Goal: Check status: Check status

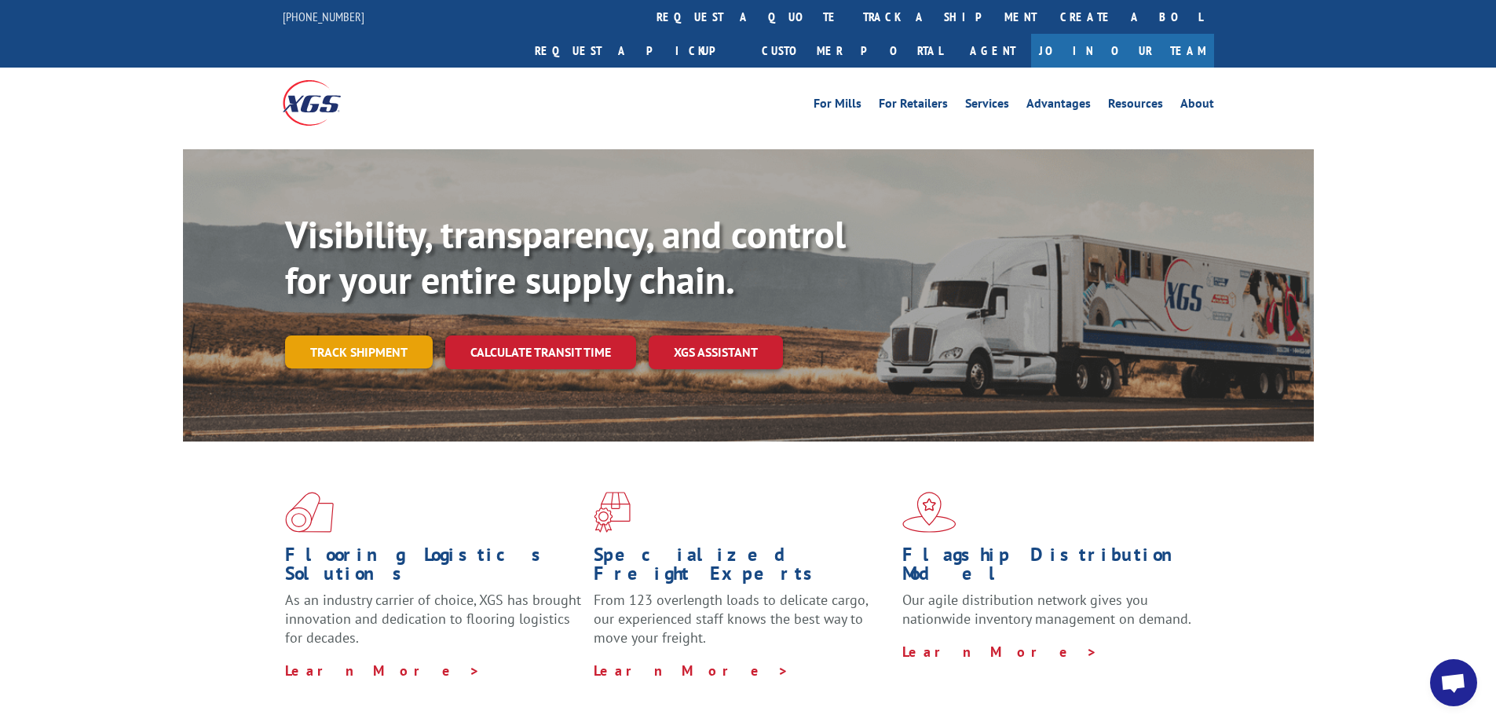
click at [372, 335] on link "Track shipment" at bounding box center [359, 351] width 148 height 33
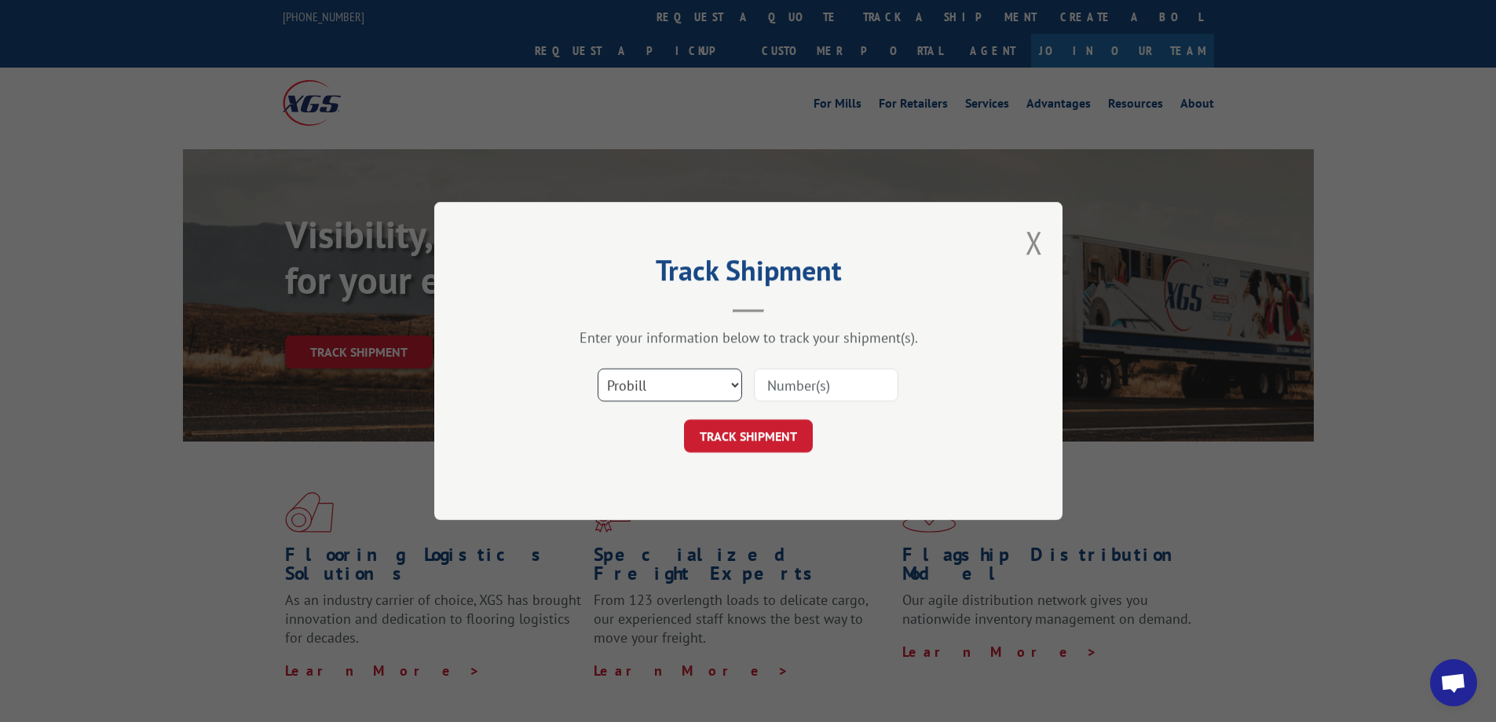
click at [736, 386] on select "Select category... Probill BOL PO" at bounding box center [670, 384] width 145 height 33
select select "bol"
click at [598, 368] on select "Select category... Probill BOL PO" at bounding box center [670, 384] width 145 height 33
click at [820, 382] on input at bounding box center [826, 384] width 145 height 33
paste input "556380-01"
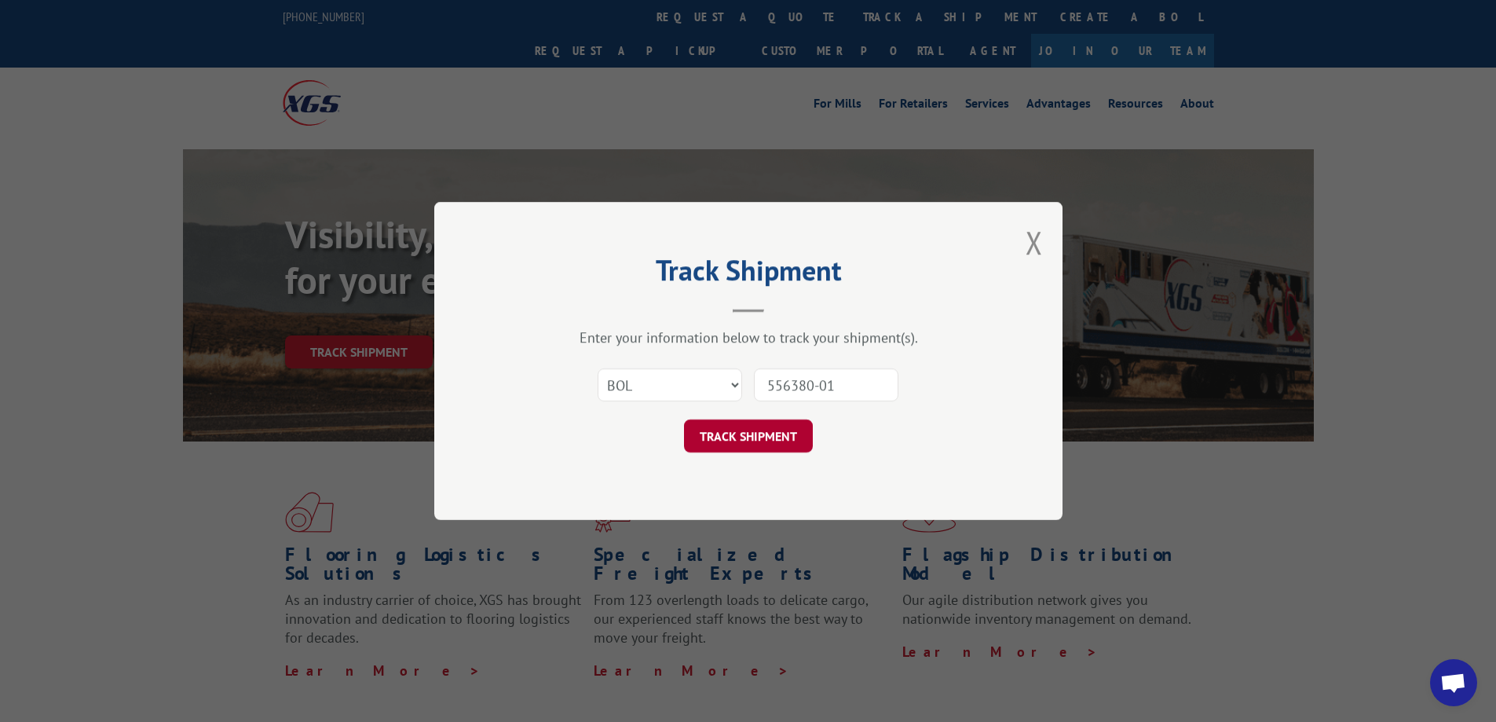
type input "556380-01"
click at [738, 440] on button "TRACK SHIPMENT" at bounding box center [748, 435] width 129 height 33
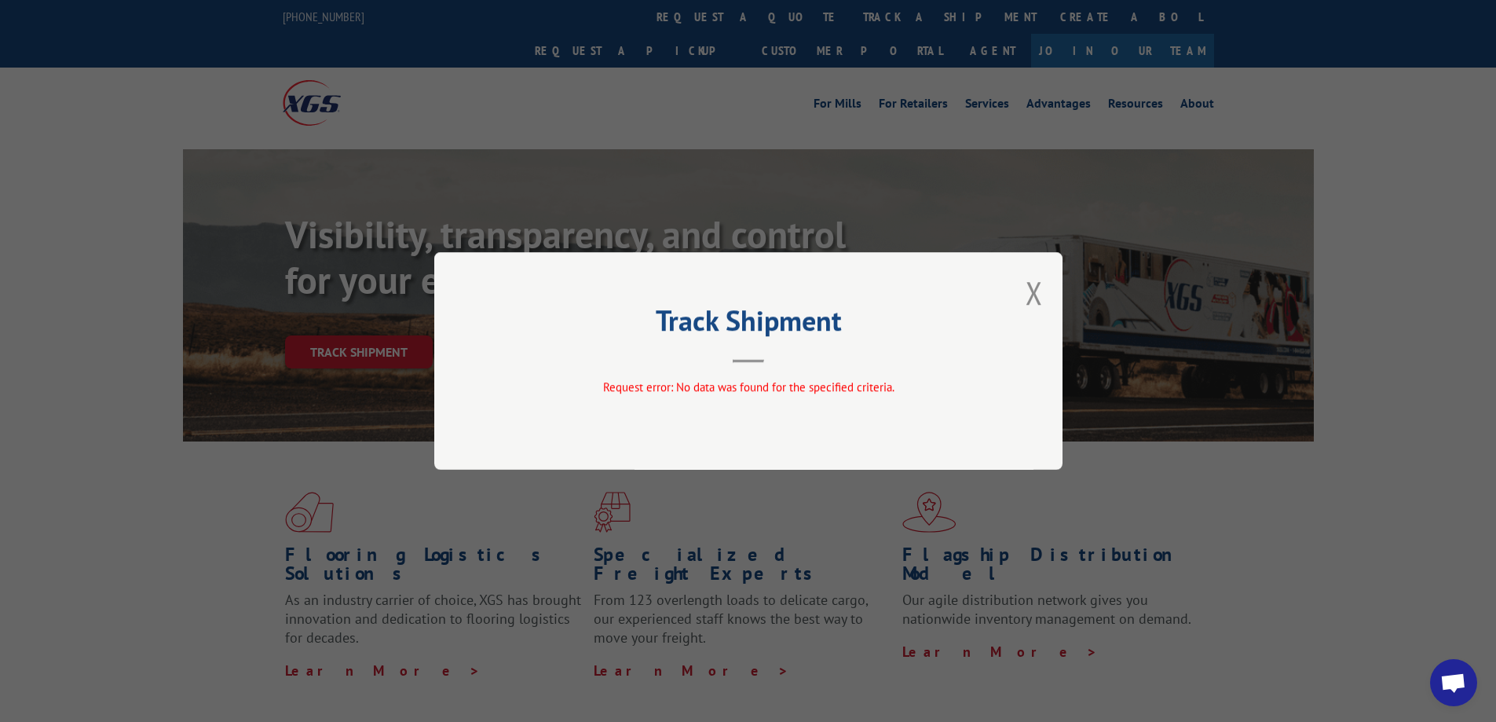
click at [1049, 302] on div "Track Shipment Request error: No data was found for the specified criteria." at bounding box center [748, 361] width 628 height 218
click at [1042, 298] on button "Close modal" at bounding box center [1034, 293] width 17 height 42
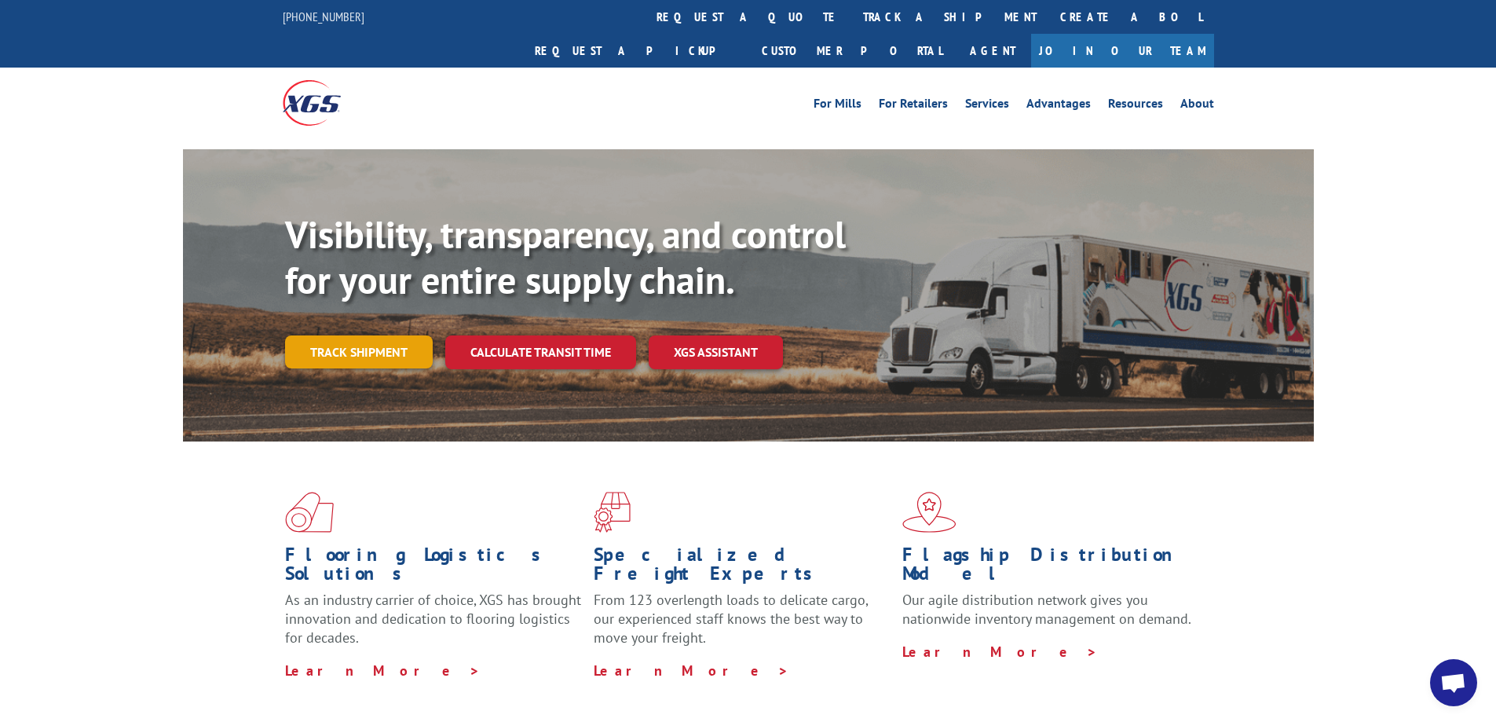
click at [325, 335] on link "Track shipment" at bounding box center [359, 351] width 148 height 33
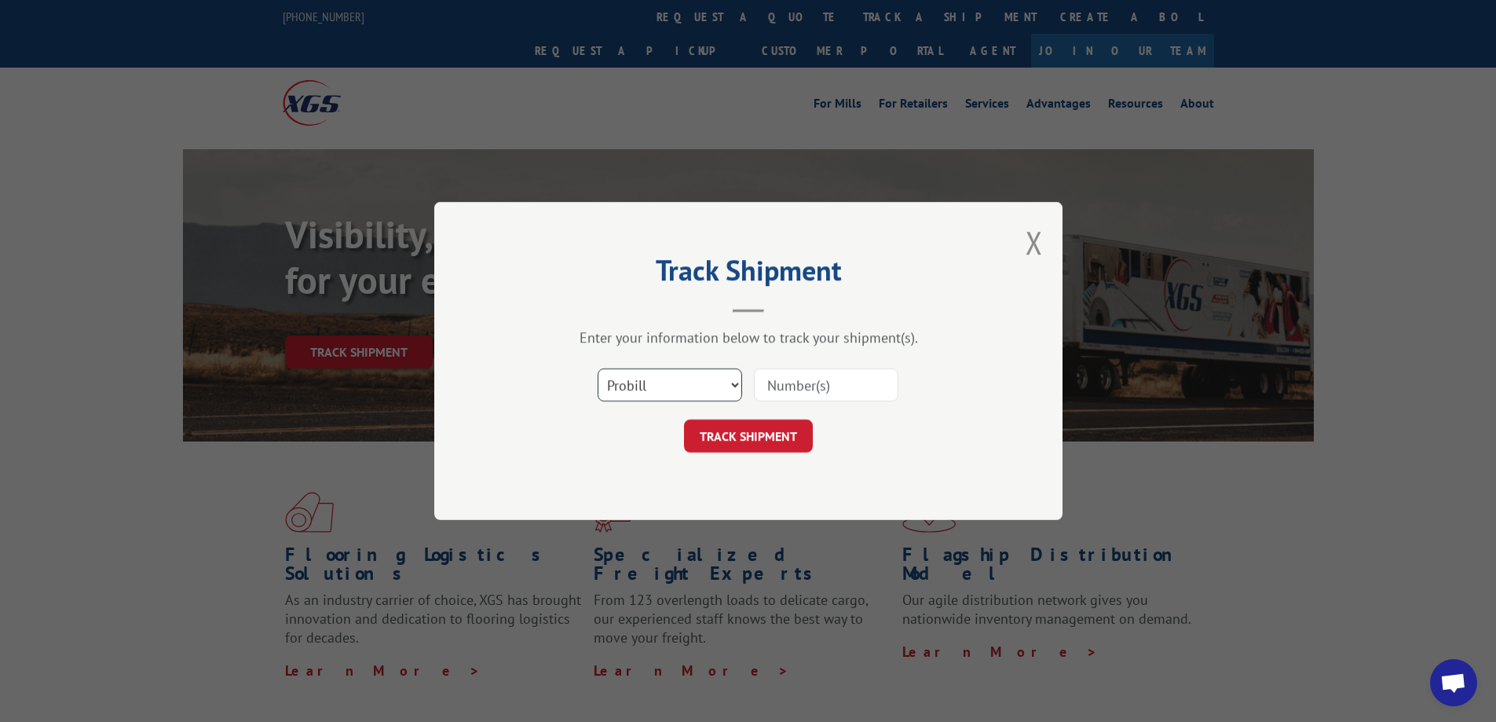
click at [737, 385] on select "Select category... Probill BOL PO" at bounding box center [670, 384] width 145 height 33
click at [598, 368] on select "Select category... Probill BOL PO" at bounding box center [670, 384] width 145 height 33
click at [718, 389] on select "Select category... Probill BOL PO" at bounding box center [670, 384] width 145 height 33
select select "bol"
click at [598, 368] on select "Select category... Probill BOL PO" at bounding box center [670, 384] width 145 height 33
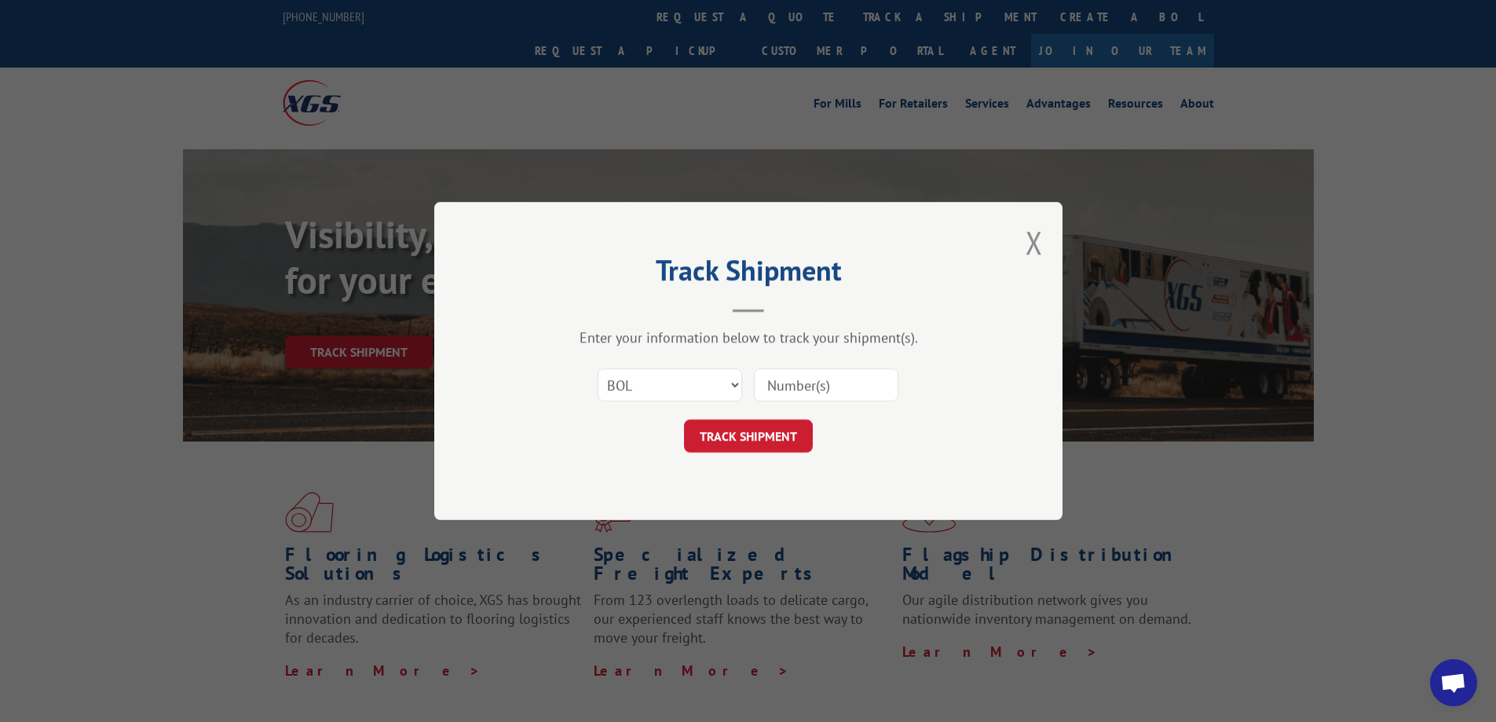
click at [780, 396] on input at bounding box center [826, 384] width 145 height 33
paste input "556380-01"
type input "556380"
click button "TRACK SHIPMENT" at bounding box center [748, 435] width 129 height 33
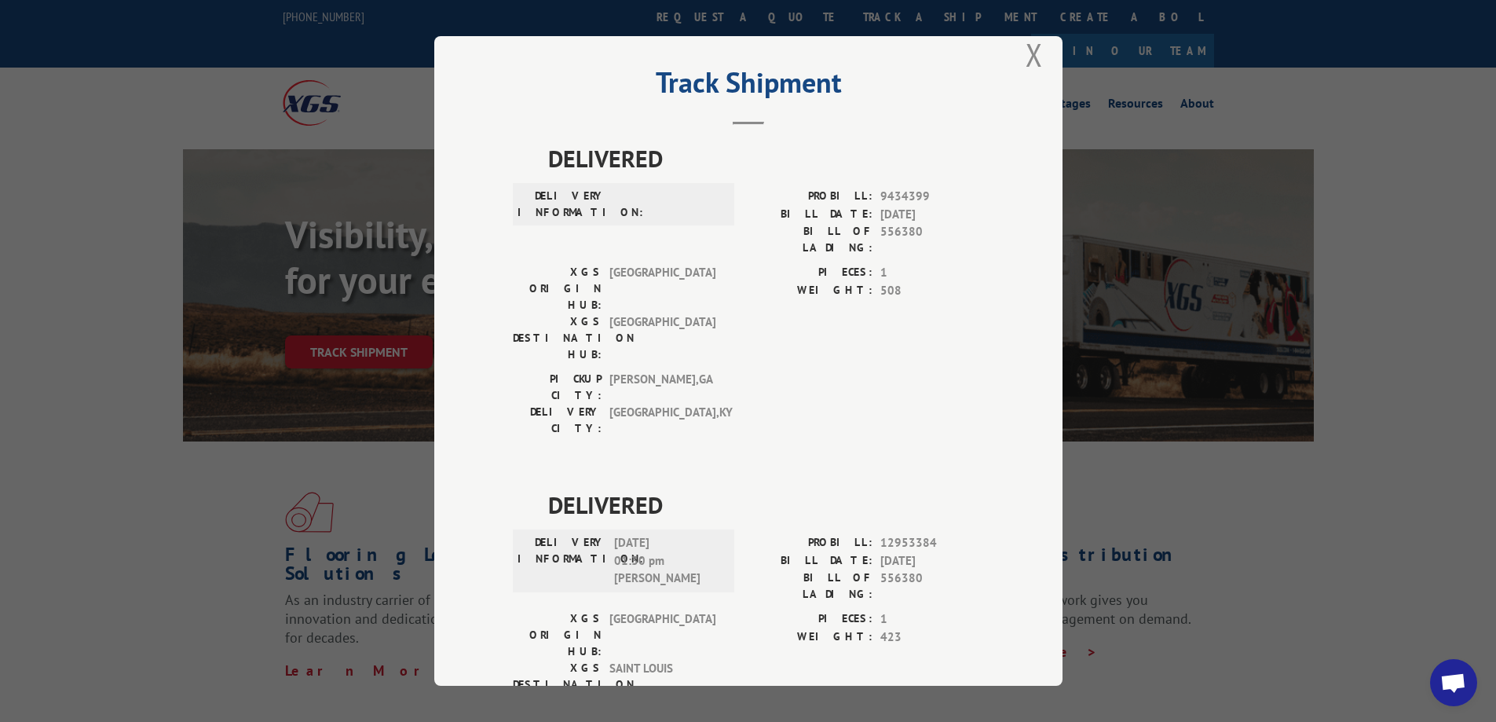
scroll to position [9, 0]
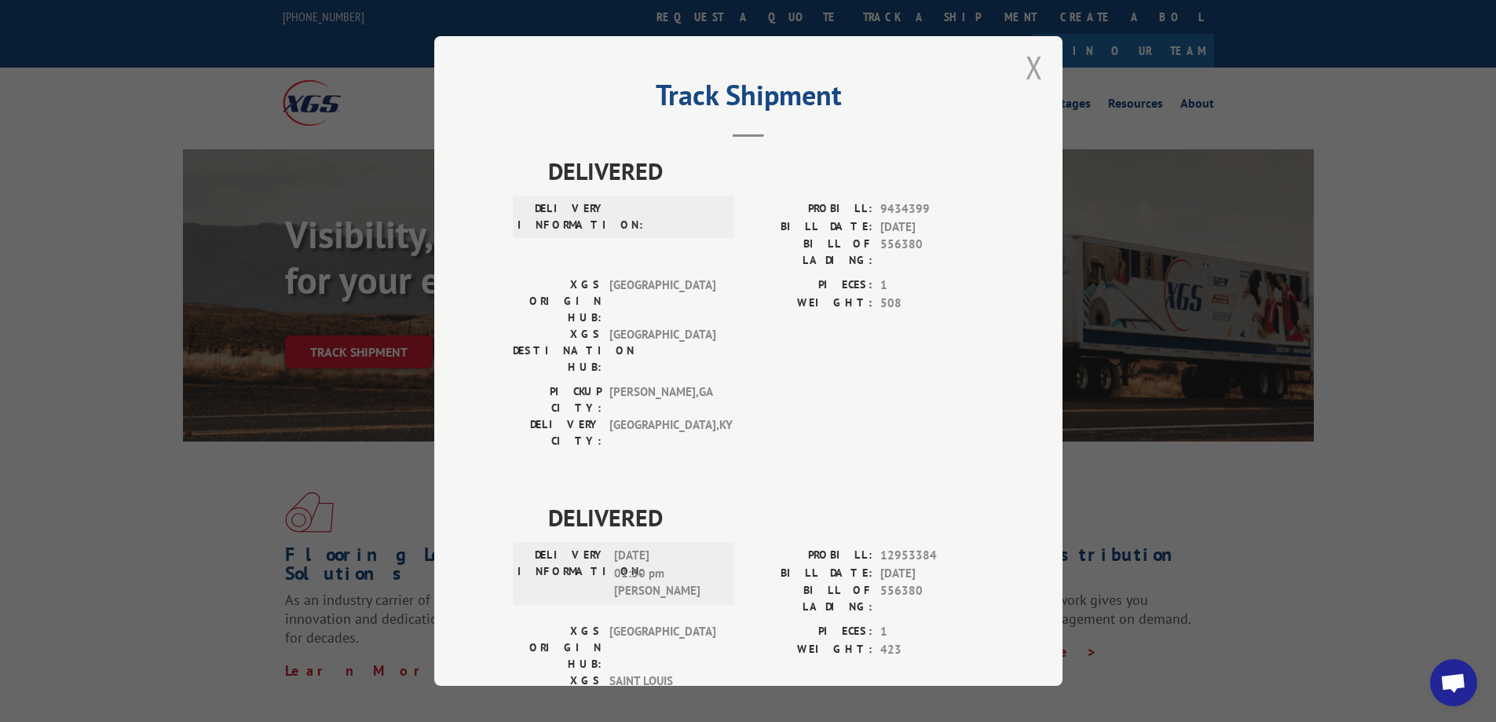
click at [1031, 64] on button "Close modal" at bounding box center [1034, 67] width 17 height 42
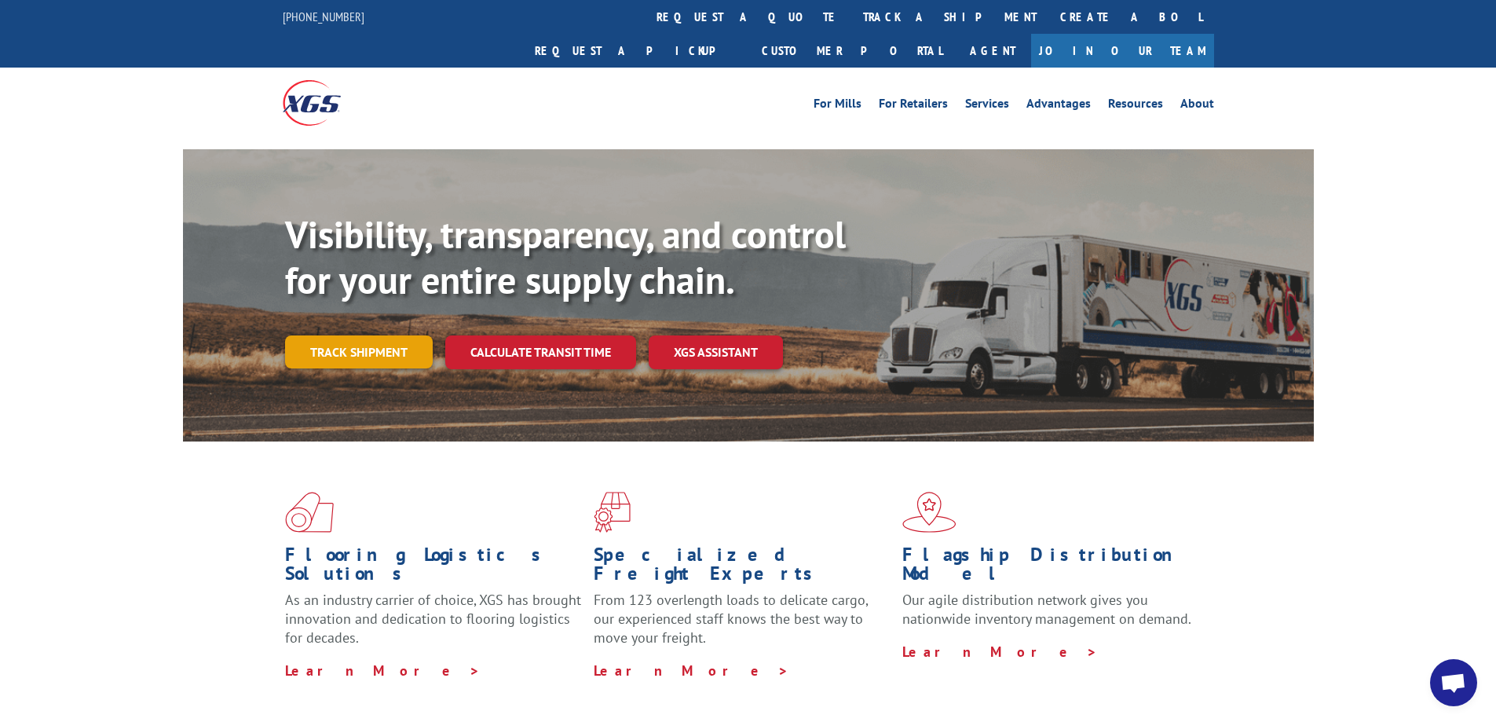
click at [353, 335] on link "Track shipment" at bounding box center [359, 351] width 148 height 33
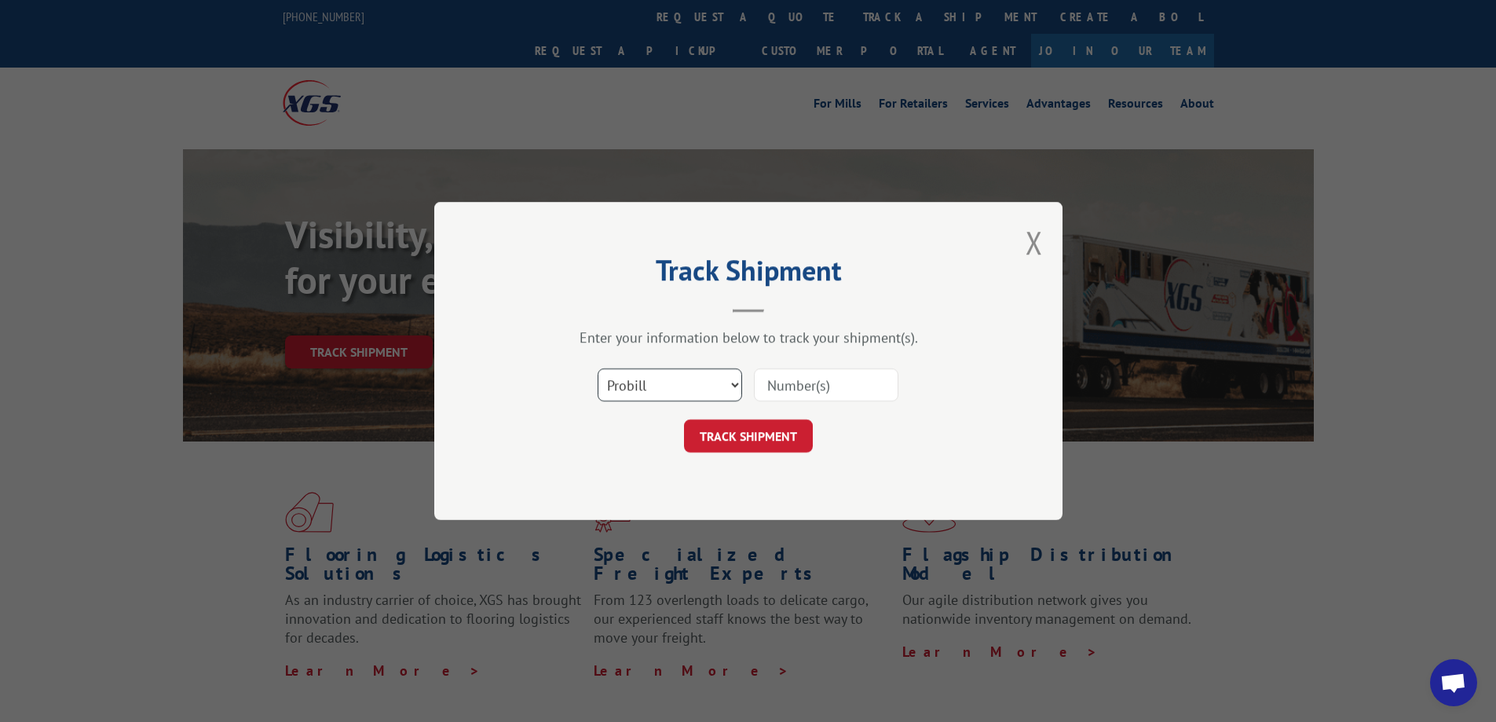
click at [644, 386] on select "Select category... Probill BOL PO" at bounding box center [670, 384] width 145 height 33
select select "bol"
click at [598, 368] on select "Select category... Probill BOL PO" at bounding box center [670, 384] width 145 height 33
click at [823, 380] on input at bounding box center [826, 384] width 145 height 33
paste input "556356-01"
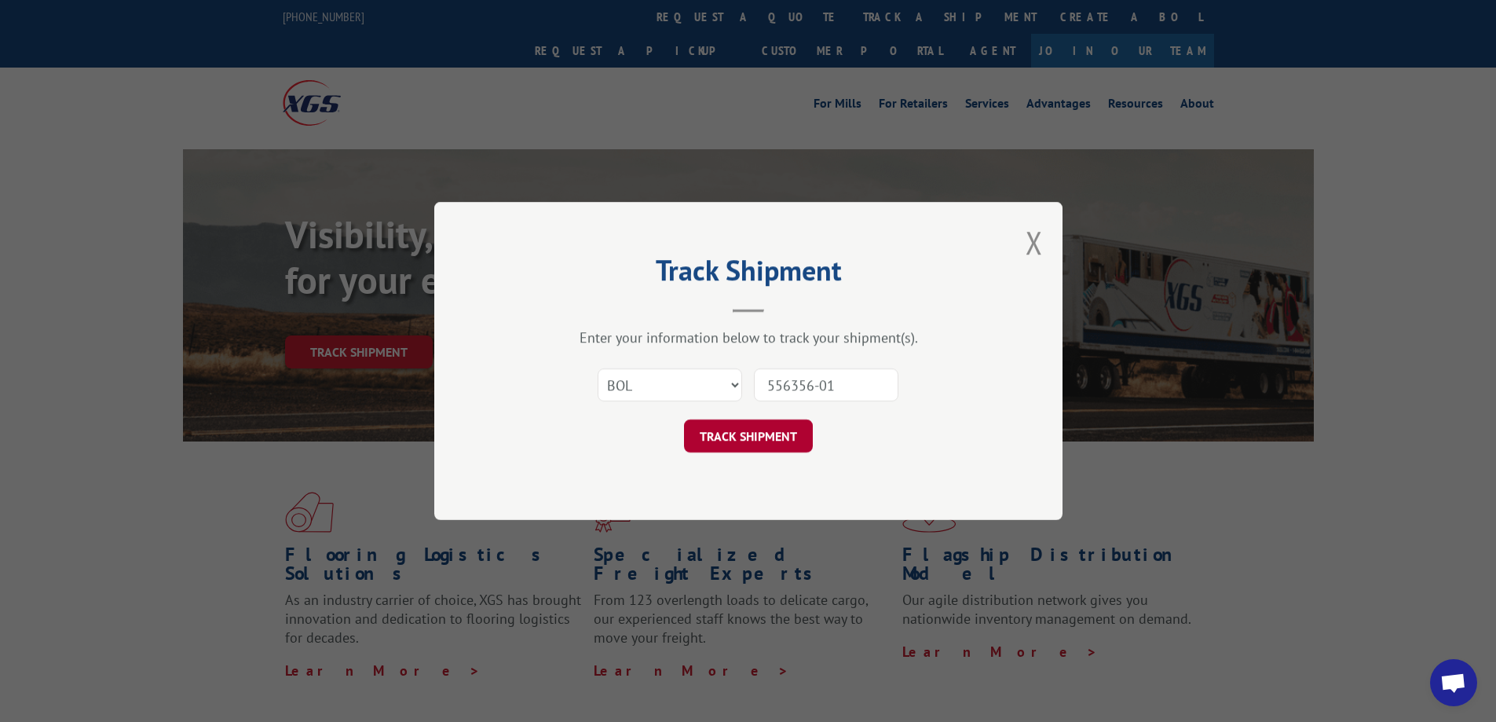
type input "556356-01"
click at [791, 444] on button "TRACK SHIPMENT" at bounding box center [748, 435] width 129 height 33
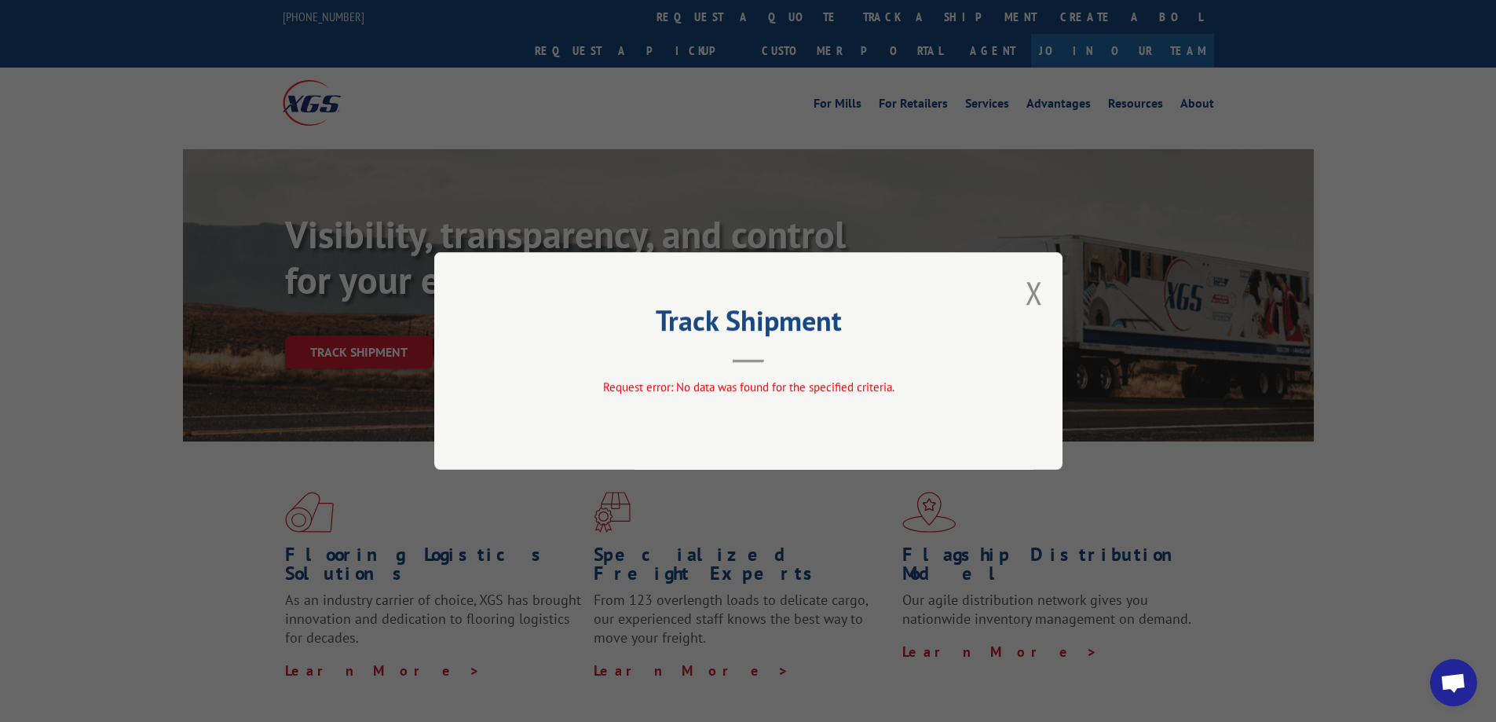
click at [791, 444] on div "Track Shipment Request error: No data was found for the specified criteria." at bounding box center [748, 361] width 628 height 218
click at [1031, 287] on button "Close modal" at bounding box center [1034, 293] width 17 height 42
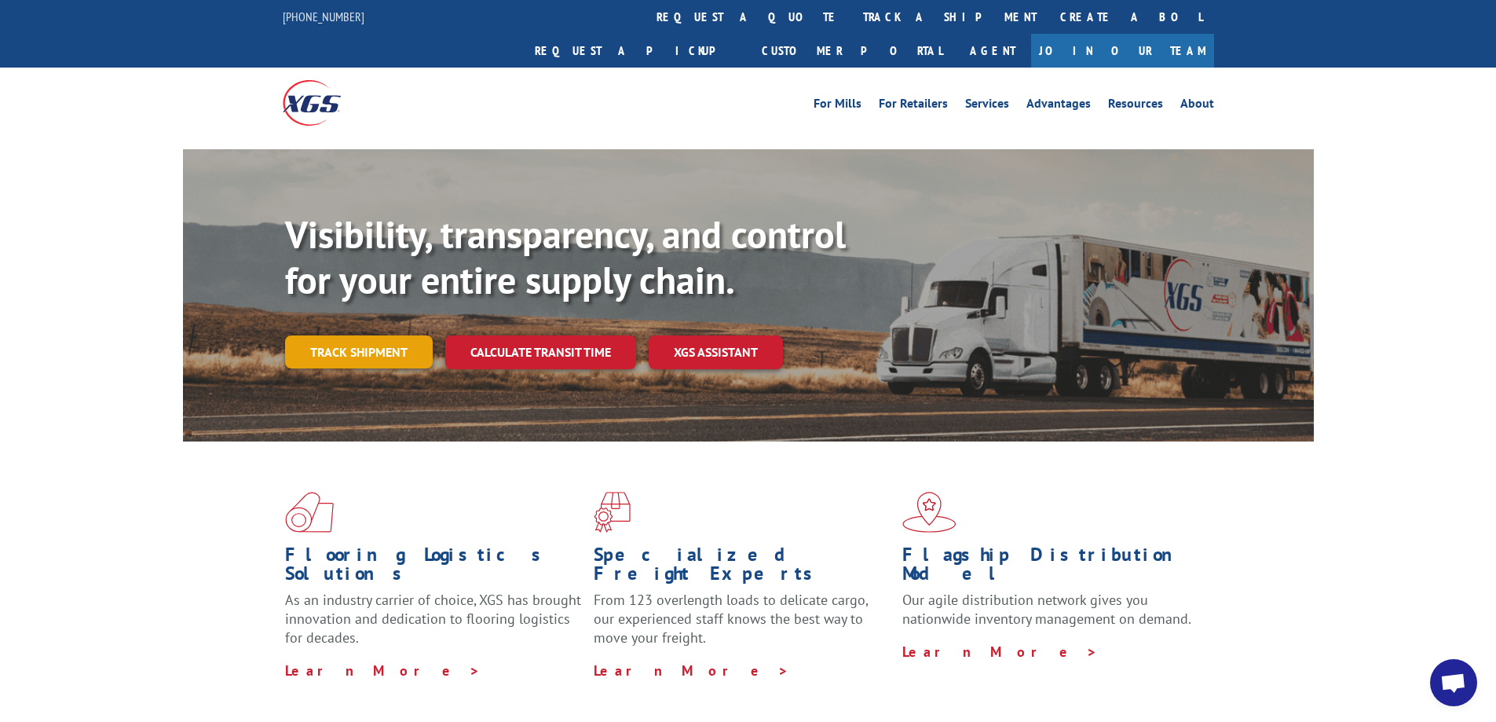
click at [360, 335] on link "Track shipment" at bounding box center [359, 351] width 148 height 33
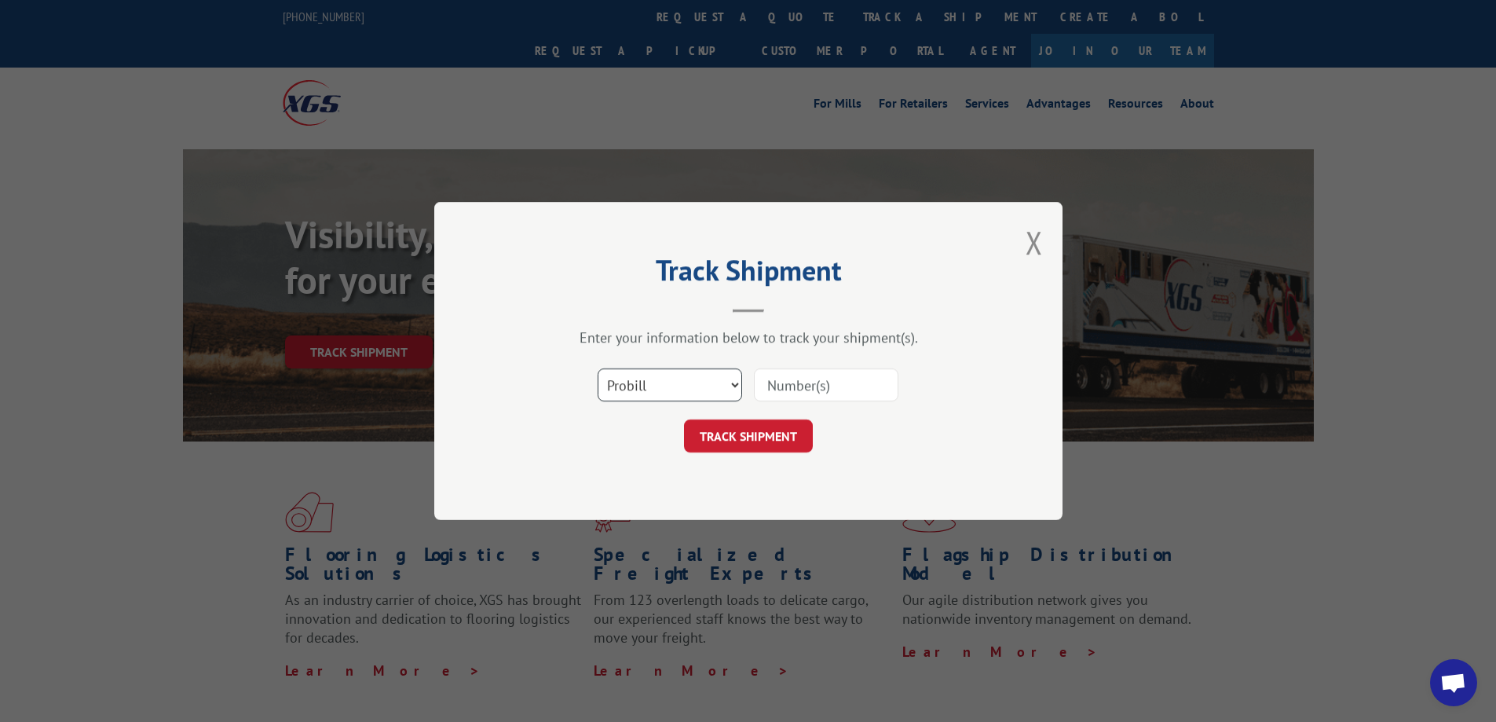
drag, startPoint x: 690, startPoint y: 378, endPoint x: 678, endPoint y: 392, distance: 18.9
click at [690, 377] on select "Select category... Probill BOL PO" at bounding box center [670, 384] width 145 height 33
select select "bol"
click at [598, 368] on select "Select category... Probill BOL PO" at bounding box center [670, 384] width 145 height 33
click at [785, 385] on input at bounding box center [826, 384] width 145 height 33
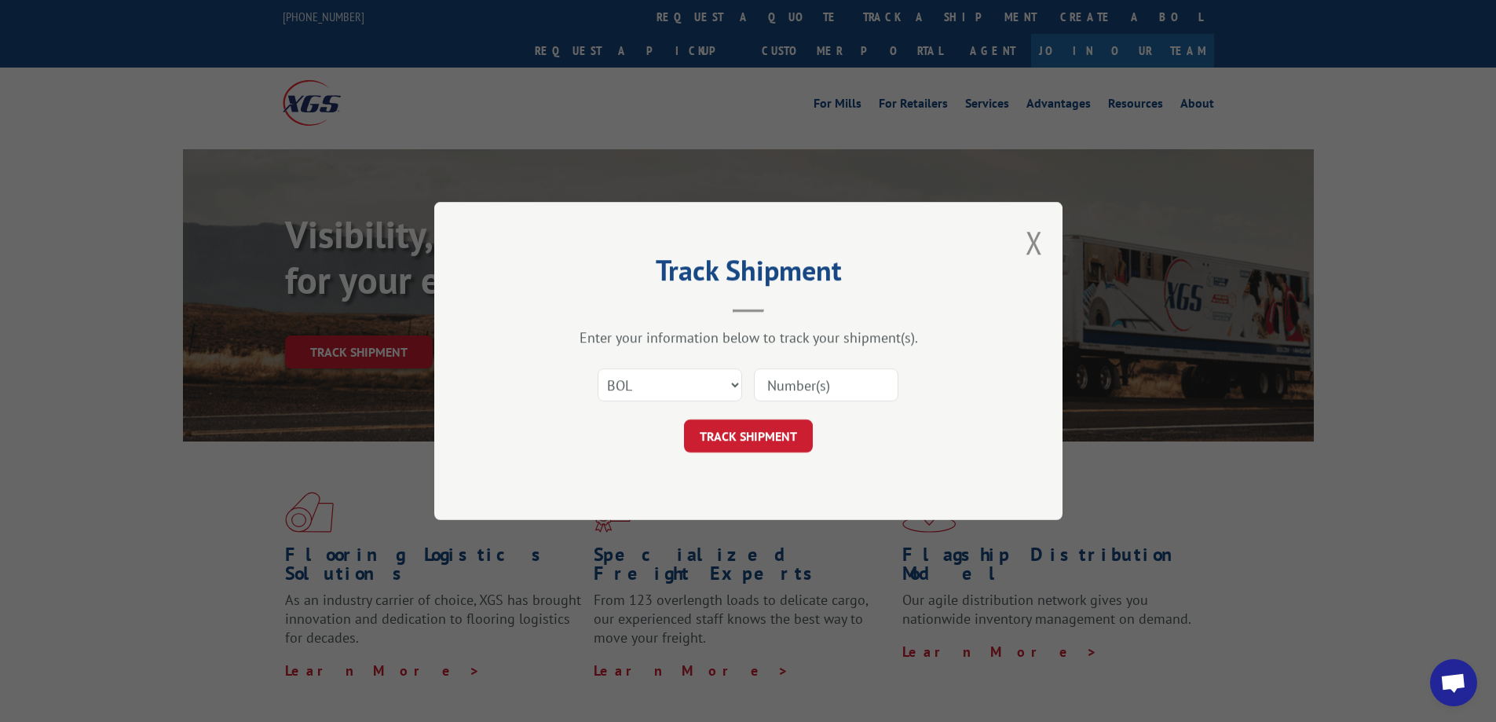
paste input "556356-01"
type input "556356"
click button "TRACK SHIPMENT" at bounding box center [748, 435] width 129 height 33
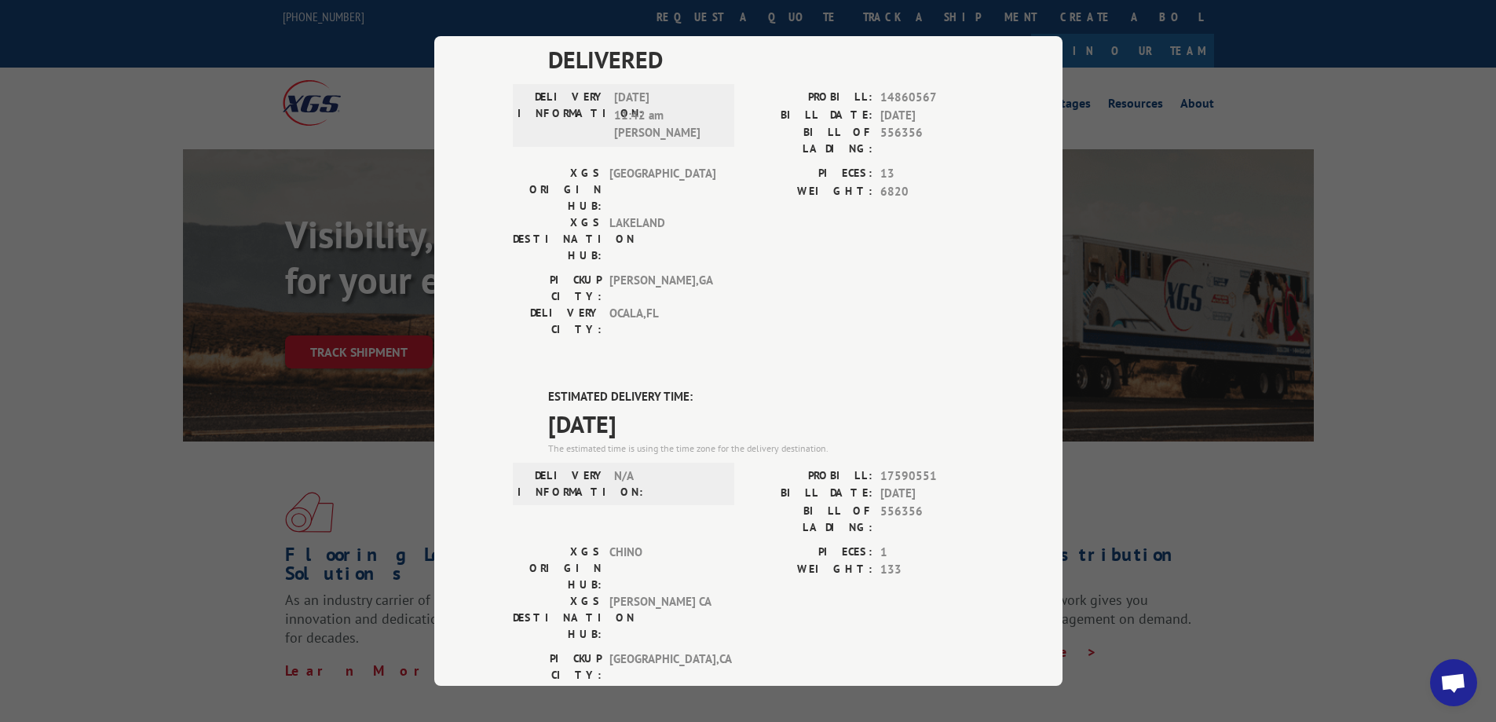
scroll to position [846, 0]
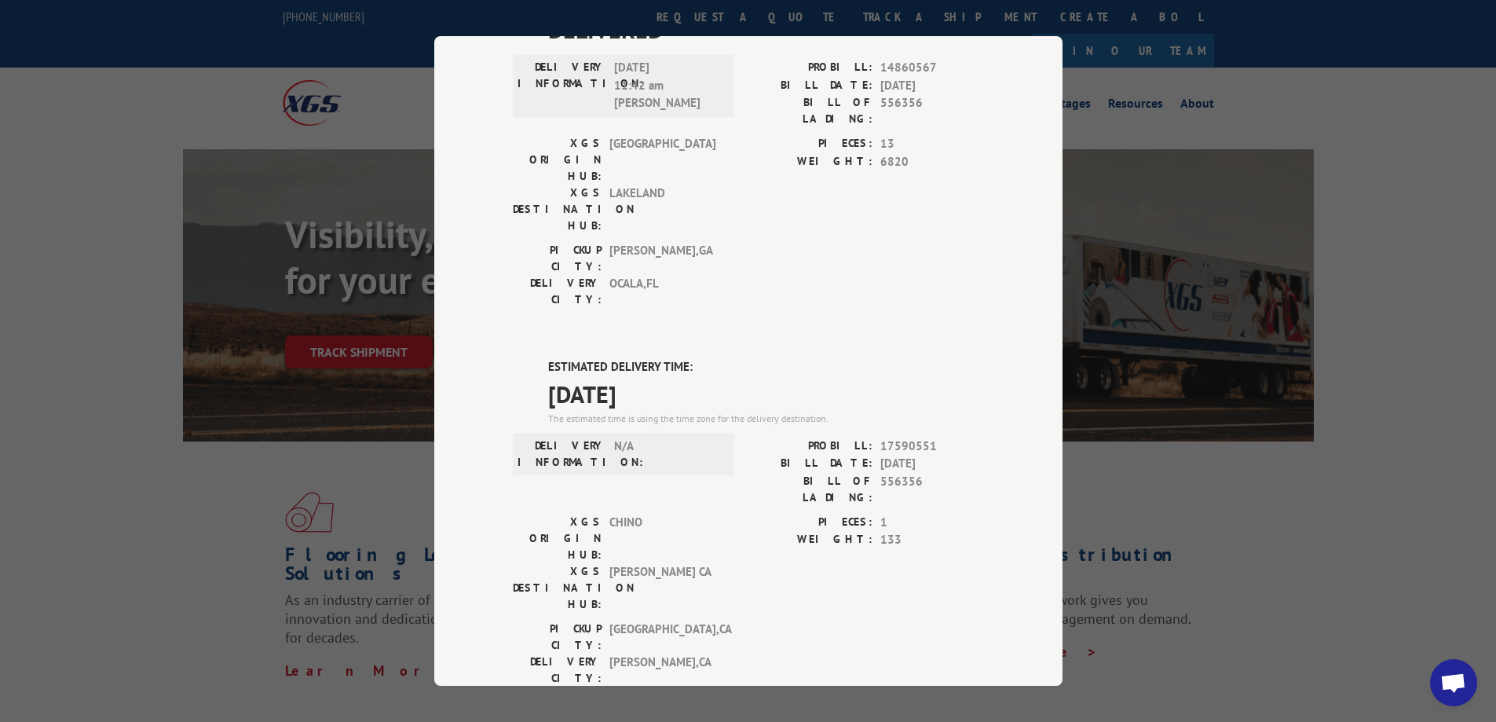
click at [1462, 77] on div "Track Shipment DELIVERED DELIVERY INFORMATION: [DATE] 10:48 am M [PERSON_NAME] …" at bounding box center [748, 361] width 1496 height 722
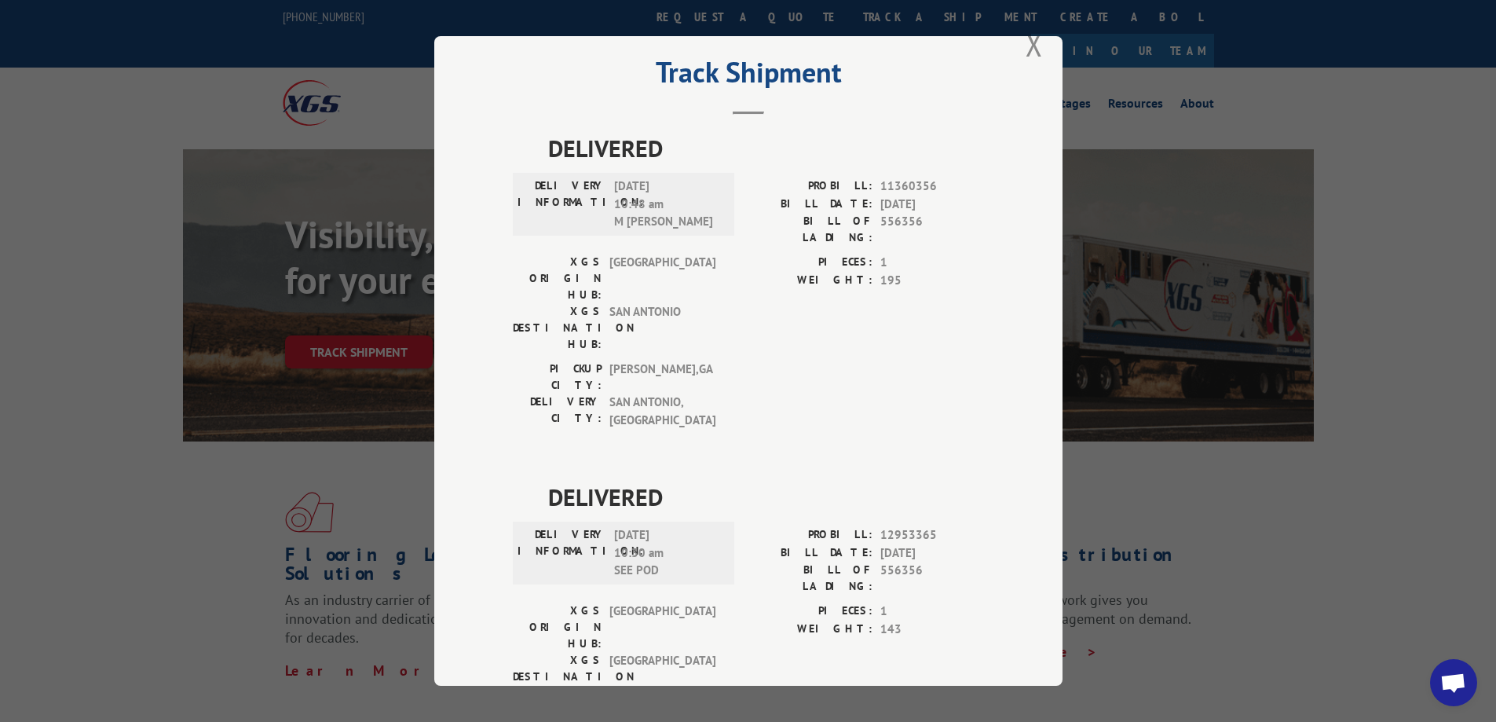
scroll to position [0, 0]
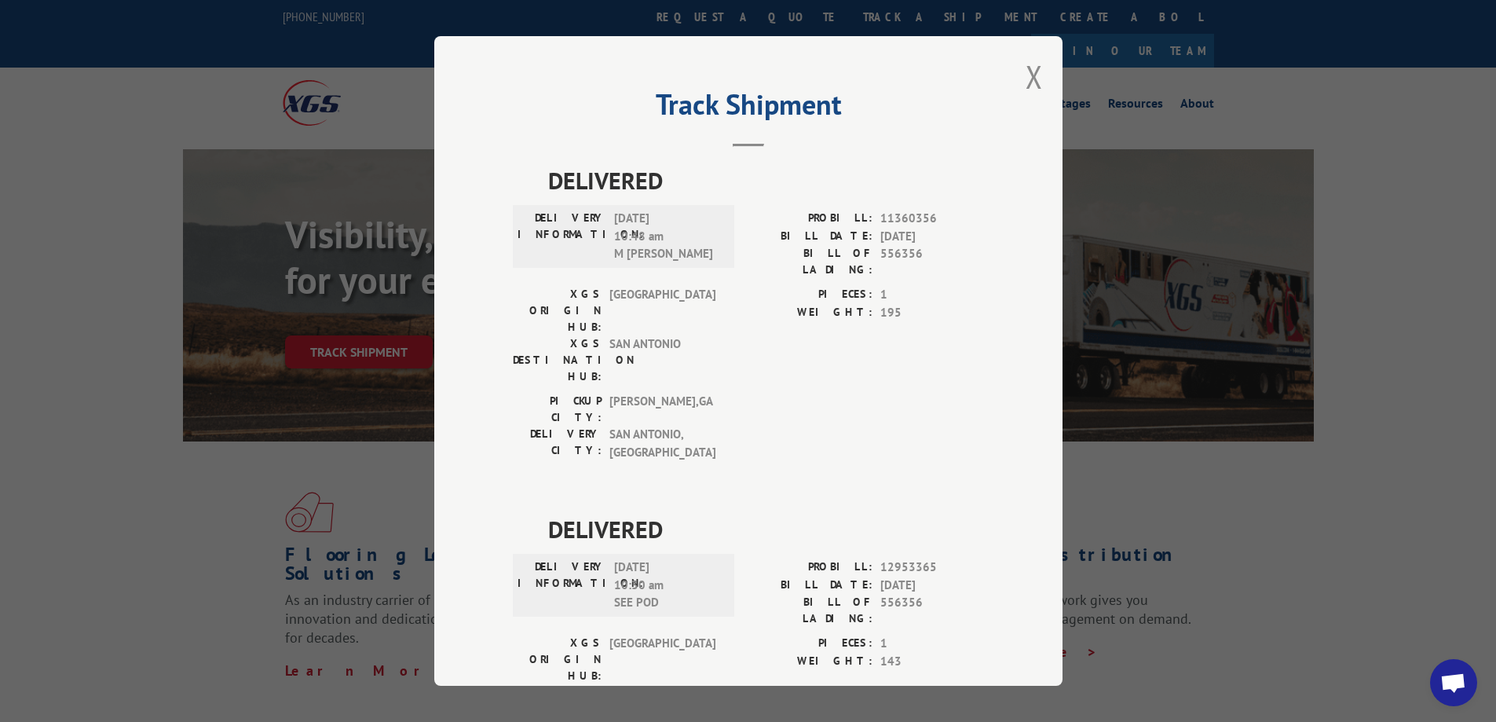
click at [1038, 63] on div "Track Shipment DELIVERED DELIVERY INFORMATION: [DATE] 10:48 am M [PERSON_NAME] …" at bounding box center [748, 361] width 628 height 650
click at [1031, 73] on button "Close modal" at bounding box center [1034, 77] width 17 height 42
